Goal: Information Seeking & Learning: Check status

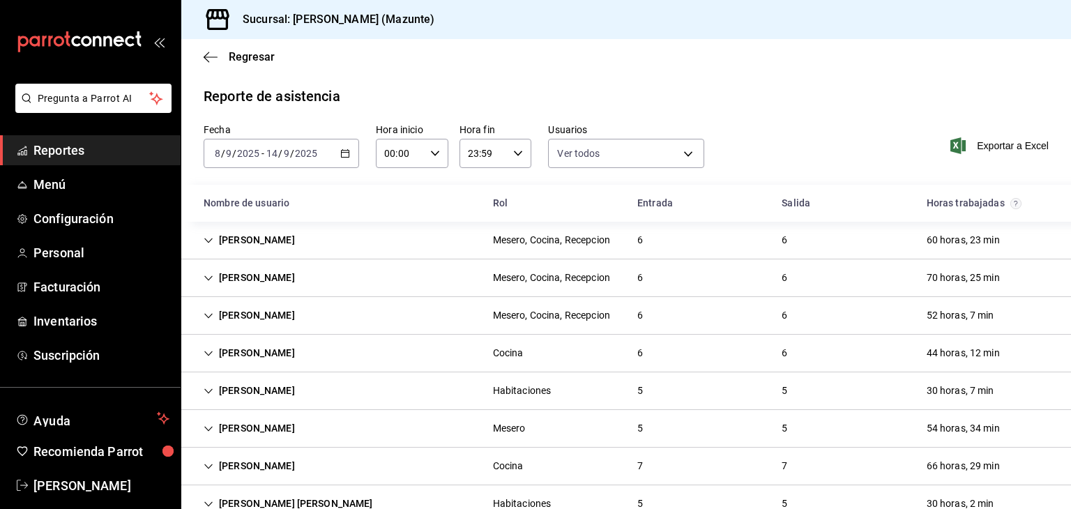
scroll to position [86, 0]
click at [58, 181] on span "Menú" at bounding box center [101, 184] width 136 height 19
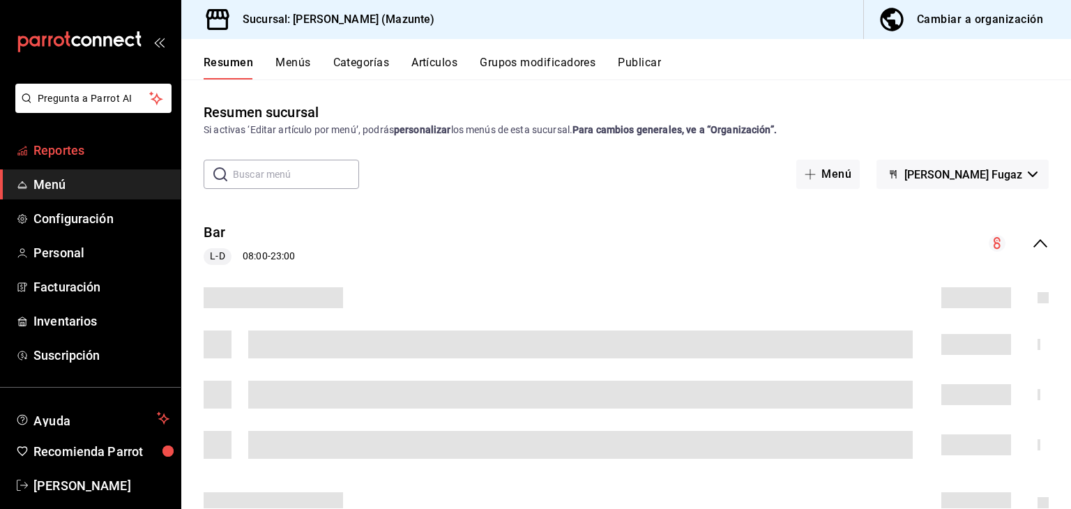
click at [58, 158] on span "Reportes" at bounding box center [101, 150] width 136 height 19
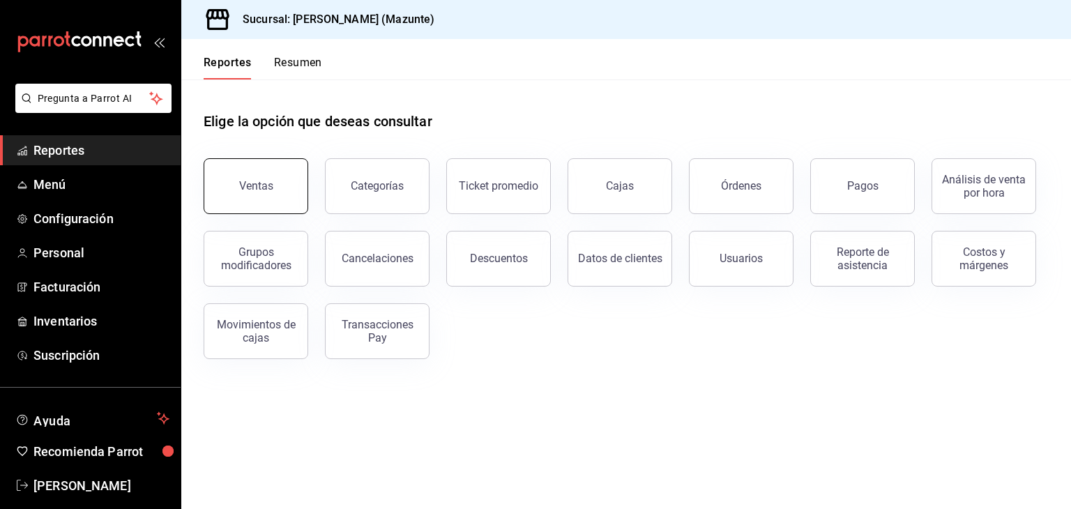
click at [259, 183] on div "Ventas" at bounding box center [256, 185] width 34 height 13
